Goal: Check status: Check status

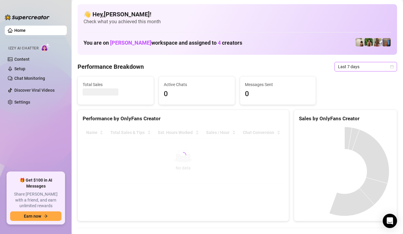
click at [383, 67] on span "Last 7 days" at bounding box center [365, 66] width 55 height 9
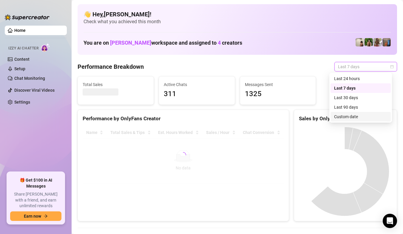
click at [355, 113] on div "Custom date" at bounding box center [360, 117] width 60 height 10
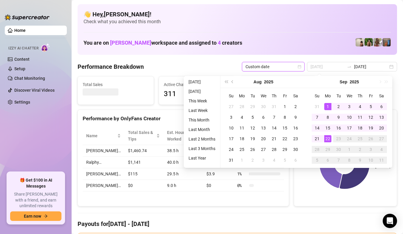
type input "2025-09-01"
click at [329, 107] on div "1" at bounding box center [327, 106] width 7 height 7
type input "2025-09-22"
click at [326, 138] on div "22" at bounding box center [327, 138] width 7 height 7
type input "2025-09-15"
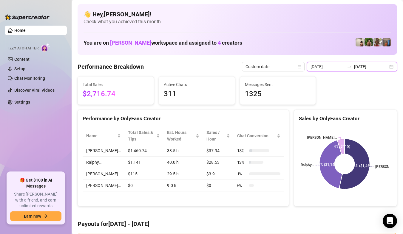
click at [380, 69] on input "2025-09-22" at bounding box center [371, 66] width 34 height 7
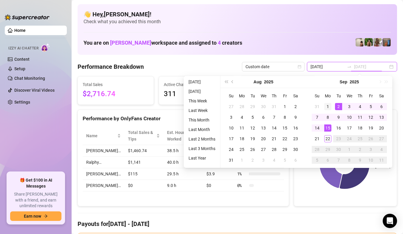
type input "2025-09-01"
click at [329, 106] on div "1" at bounding box center [327, 106] width 7 height 7
type input "2025-09-22"
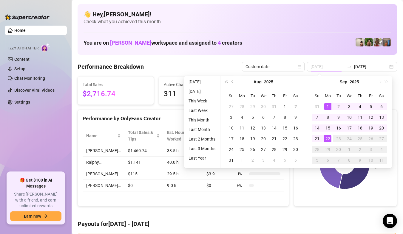
click at [326, 141] on div "22" at bounding box center [327, 138] width 7 height 7
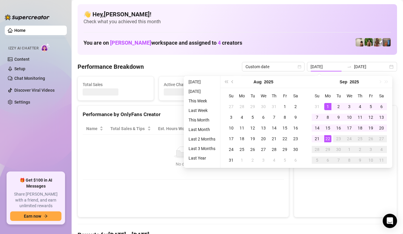
type input "2025-09-01"
type input "2025-09-22"
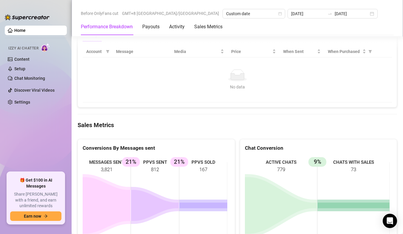
scroll to position [567, 0]
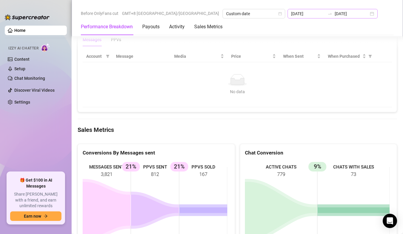
click at [306, 15] on div "2025-09-01 2025-09-22" at bounding box center [332, 14] width 90 height 10
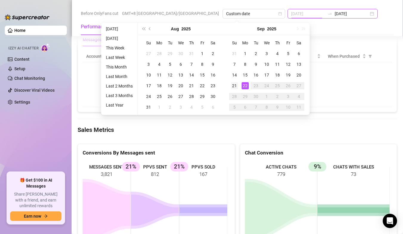
type input "2025-09-21"
click at [236, 86] on div "21" at bounding box center [234, 85] width 7 height 7
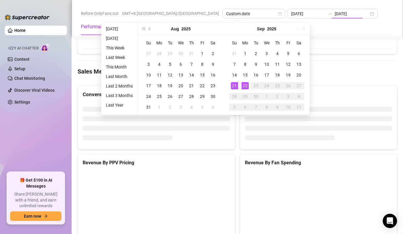
type input "2025-09-21"
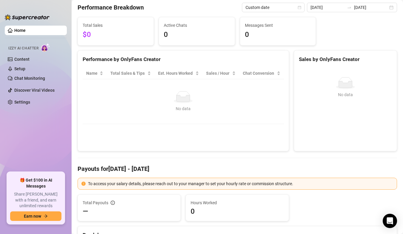
scroll to position [0, 0]
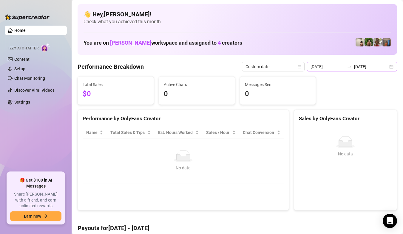
click at [385, 63] on div "2025-09-21 2025-09-21" at bounding box center [352, 67] width 90 height 10
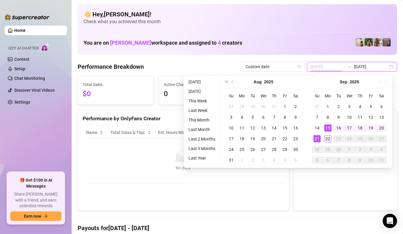
type input "2025-09-22"
click at [328, 135] on div "22" at bounding box center [327, 138] width 7 height 7
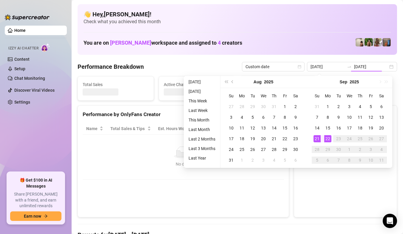
type input "2025-09-22"
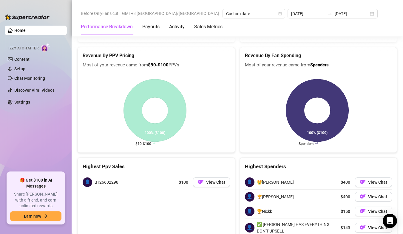
scroll to position [840, 0]
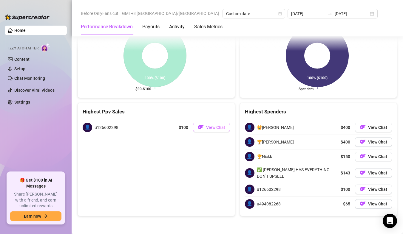
click at [208, 129] on span "View Chat" at bounding box center [215, 127] width 19 height 5
